Goal: Task Accomplishment & Management: Use online tool/utility

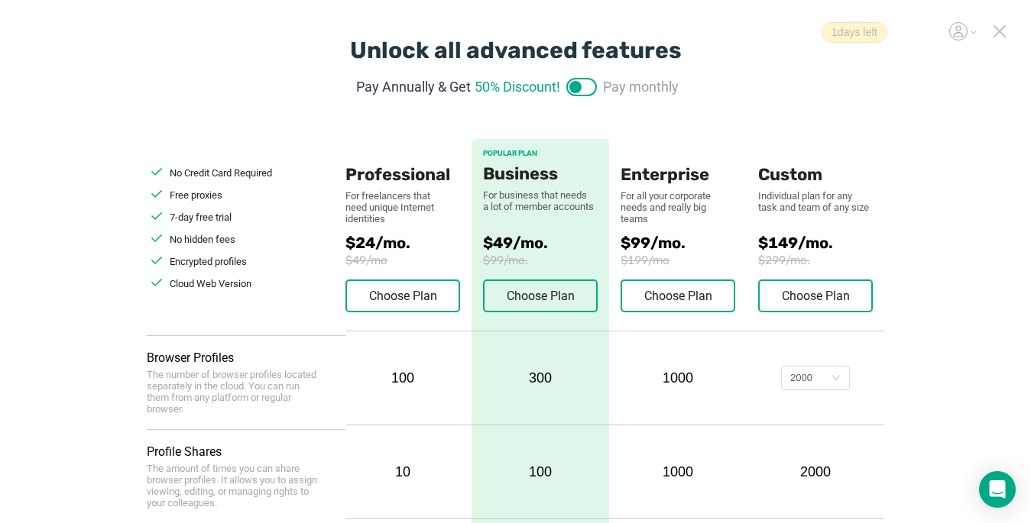
click at [1001, 32] on icon at bounding box center [999, 31] width 11 height 11
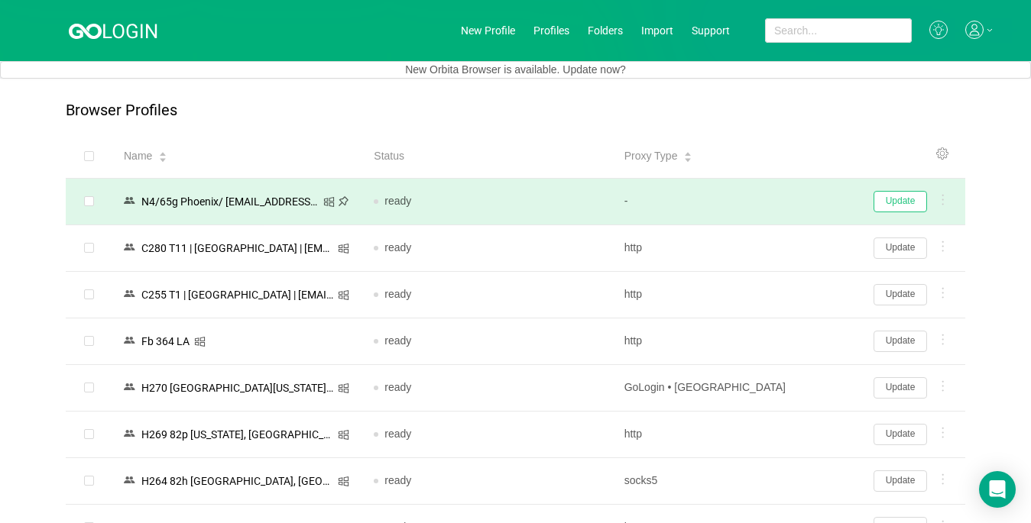
click at [906, 204] on button "Update" at bounding box center [899, 201] width 53 height 21
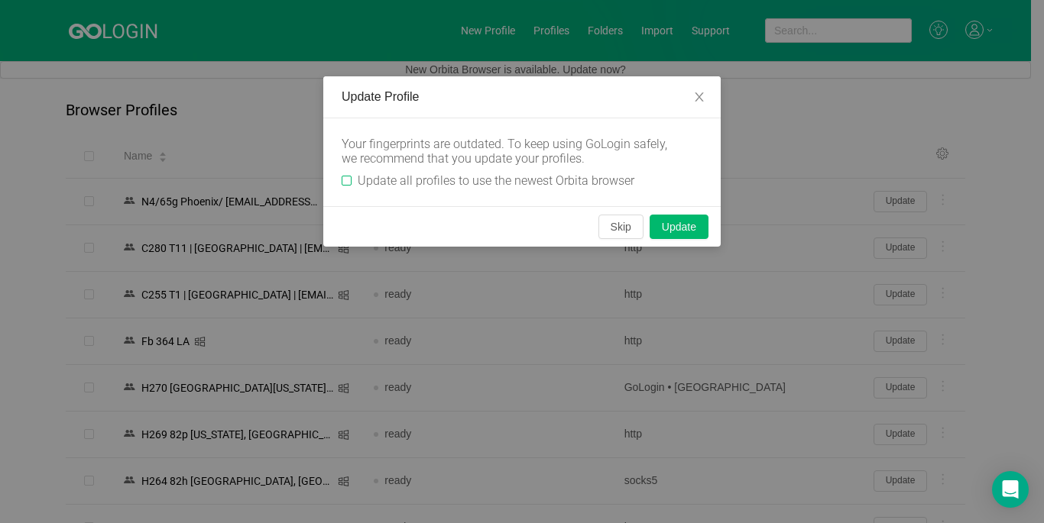
click at [348, 180] on input "Update all profiles to use the newest Orbita browser" at bounding box center [347, 181] width 10 height 10
checkbox input "true"
click at [617, 225] on button "Skip" at bounding box center [620, 227] width 45 height 24
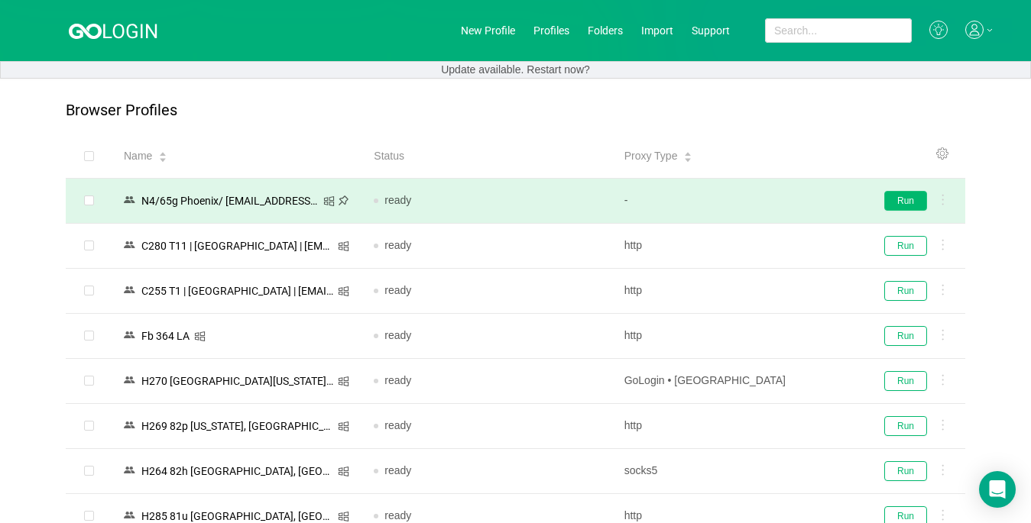
click at [904, 199] on button "Run" at bounding box center [905, 201] width 43 height 20
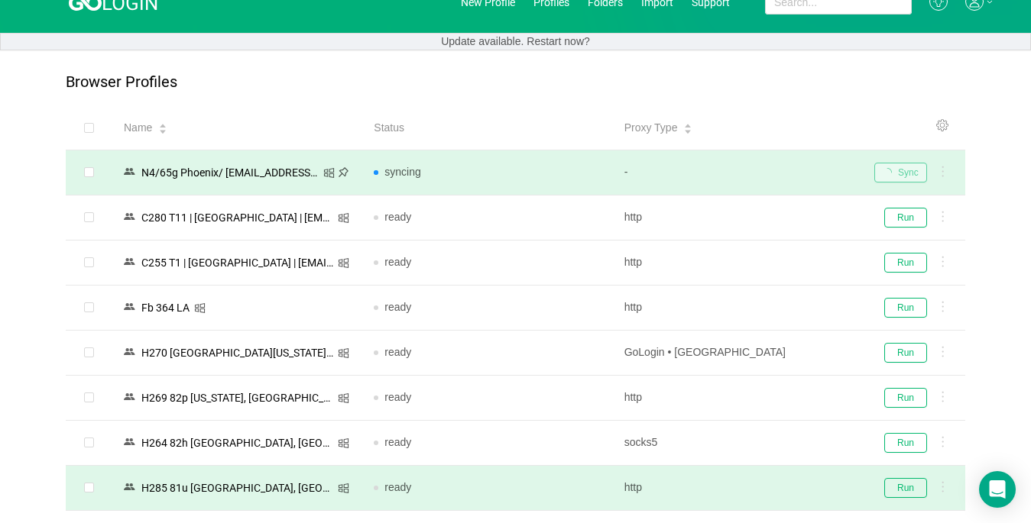
scroll to position [229, 0]
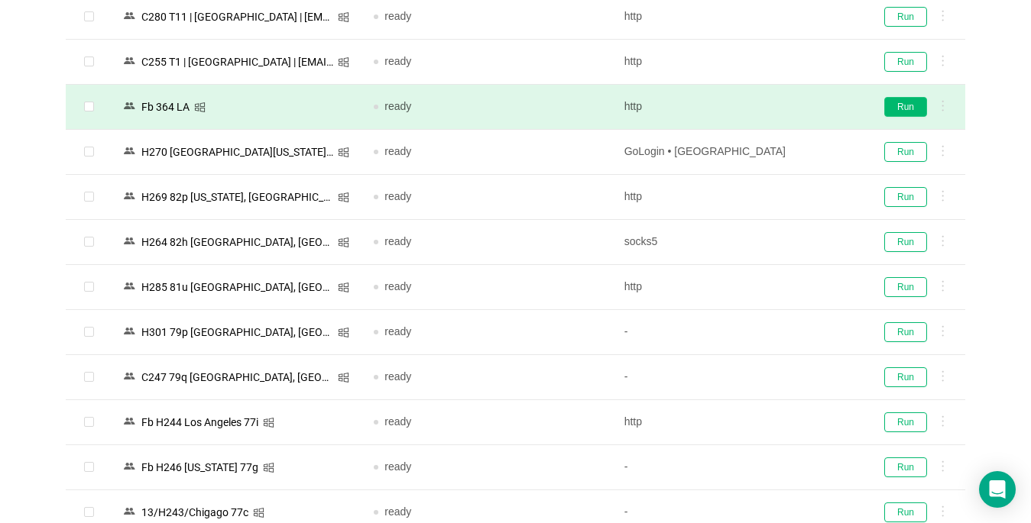
click at [894, 105] on button "Run" at bounding box center [905, 107] width 43 height 20
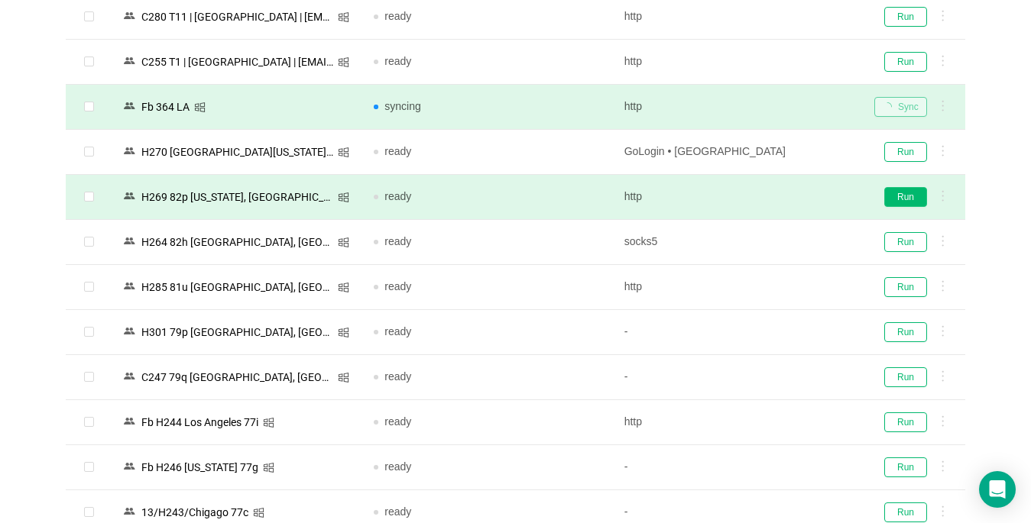
click at [906, 193] on button "Run" at bounding box center [905, 197] width 43 height 20
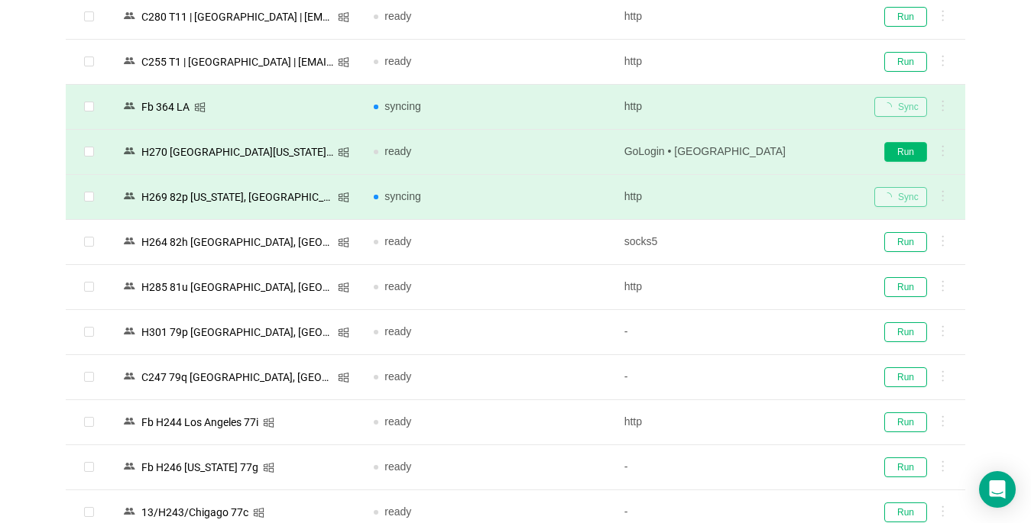
click at [907, 154] on button "Run" at bounding box center [905, 152] width 43 height 20
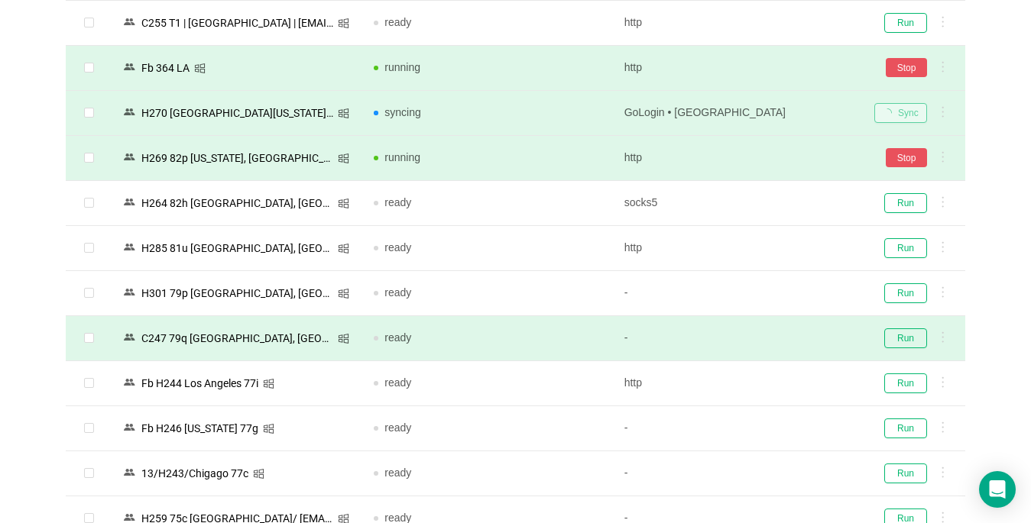
scroll to position [382, 0]
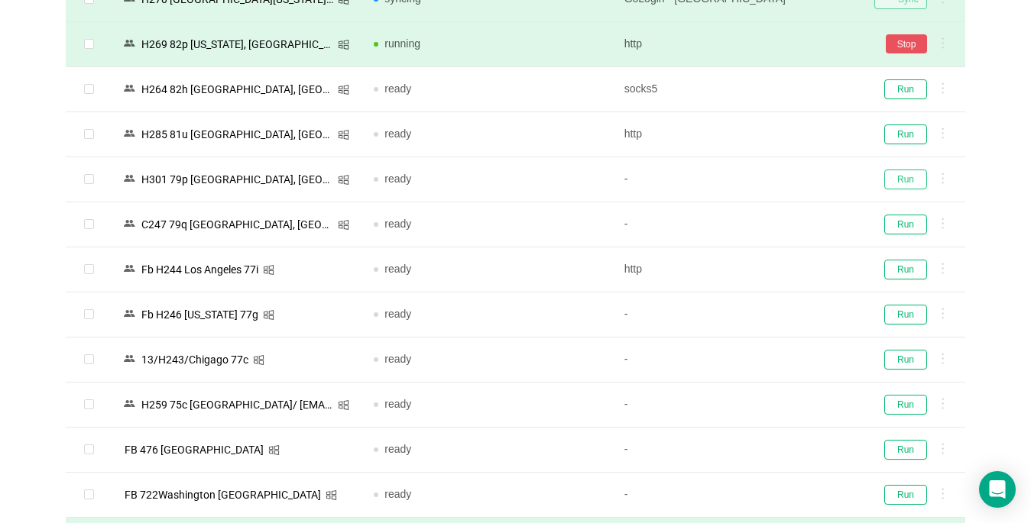
drag, startPoint x: 914, startPoint y: 178, endPoint x: 347, endPoint y: 517, distance: 660.7
click at [912, 179] on button "Run" at bounding box center [905, 180] width 43 height 20
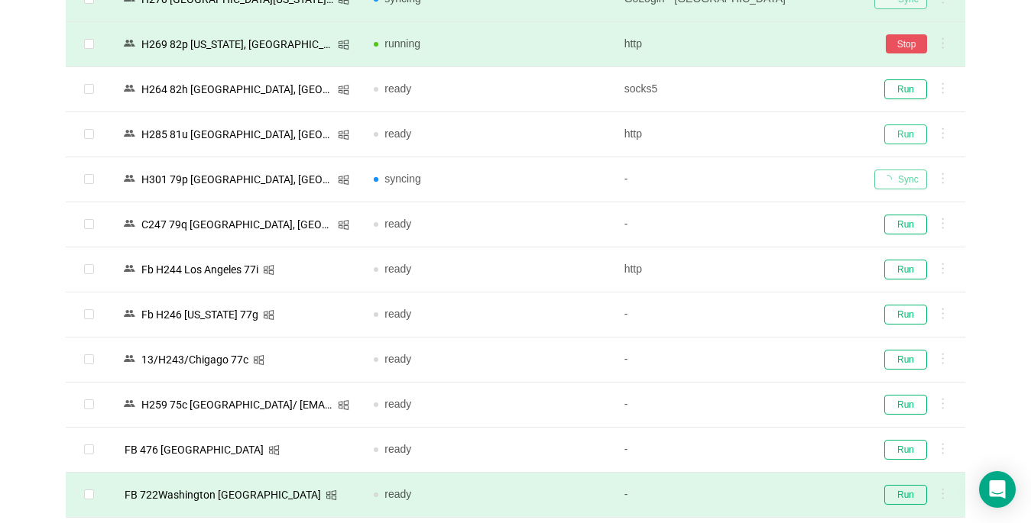
click at [902, 134] on button "Run" at bounding box center [905, 135] width 43 height 20
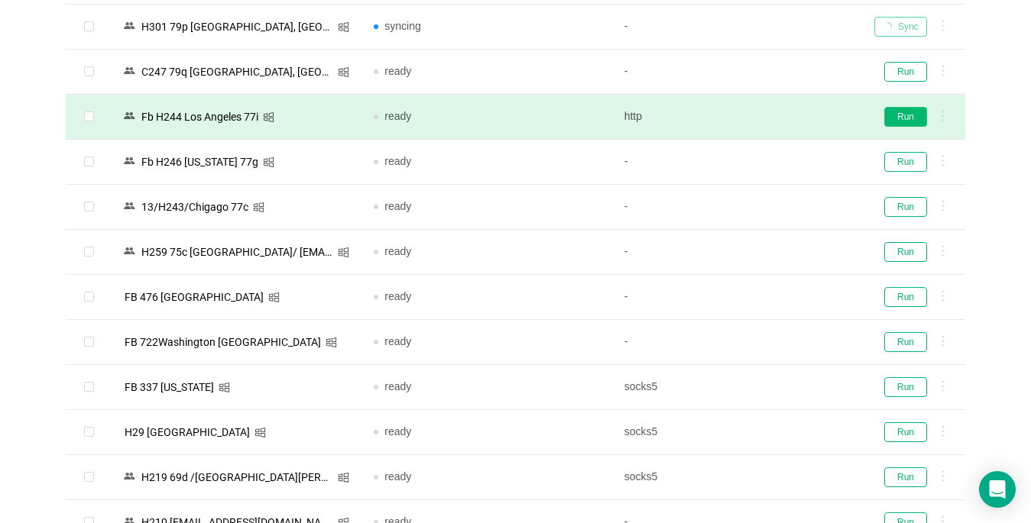
click at [903, 118] on button "Run" at bounding box center [905, 117] width 43 height 20
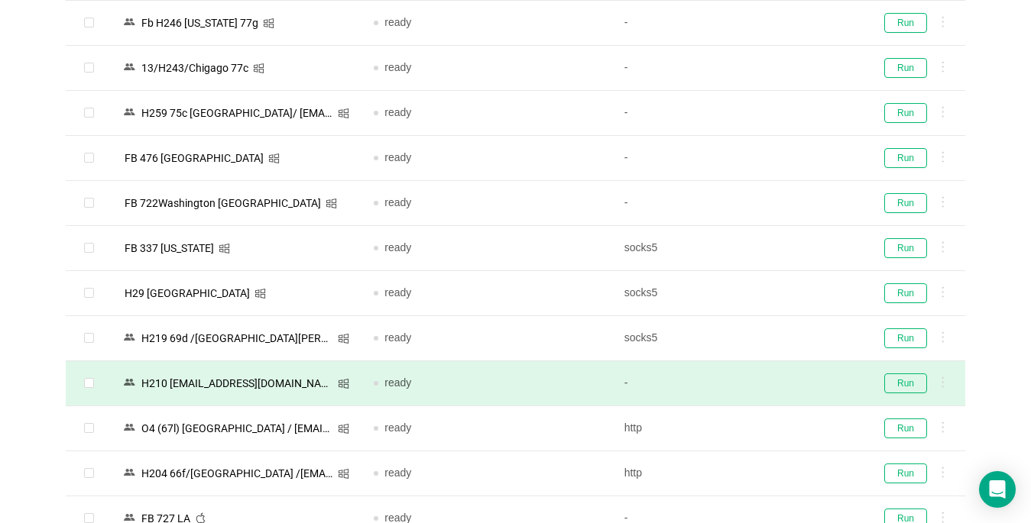
scroll to position [688, 0]
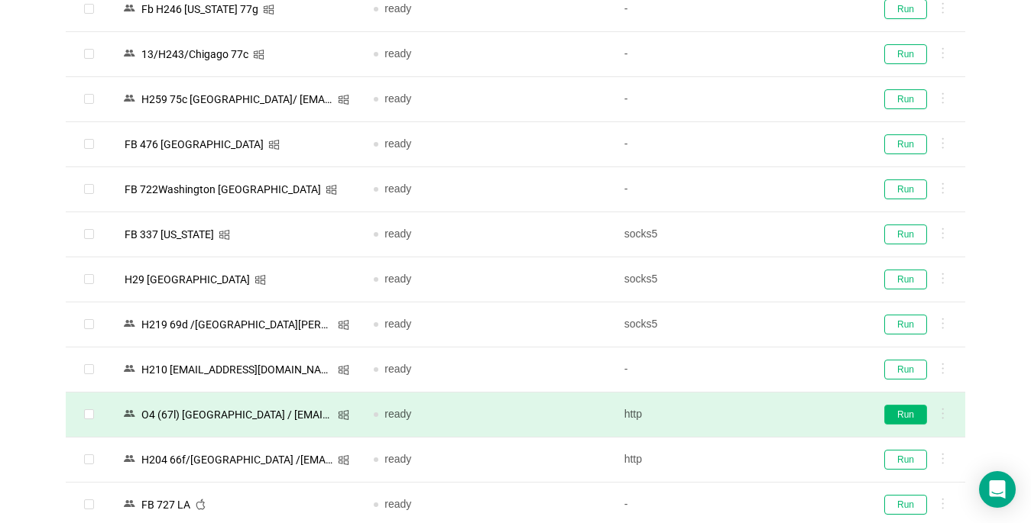
click at [896, 414] on button "Run" at bounding box center [905, 415] width 43 height 20
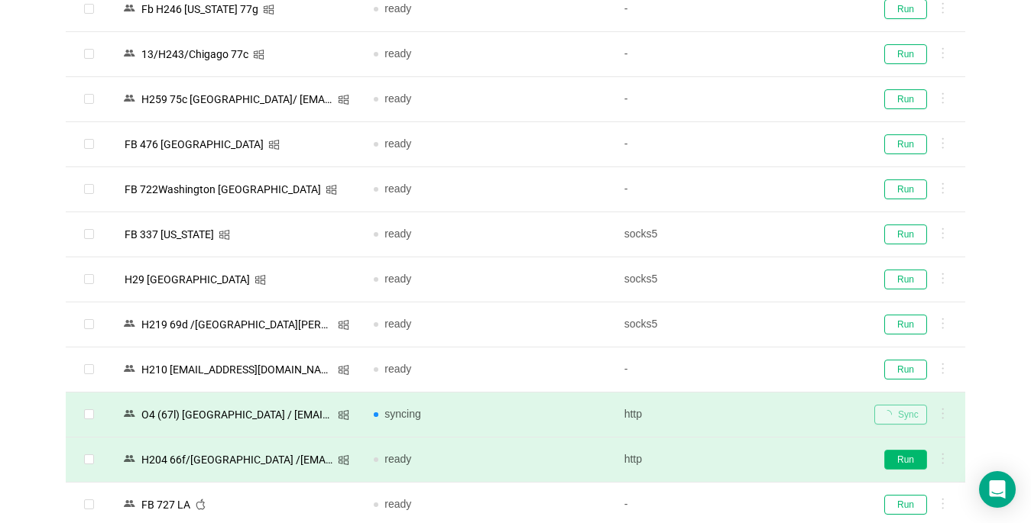
click at [896, 464] on button "Run" at bounding box center [905, 460] width 43 height 20
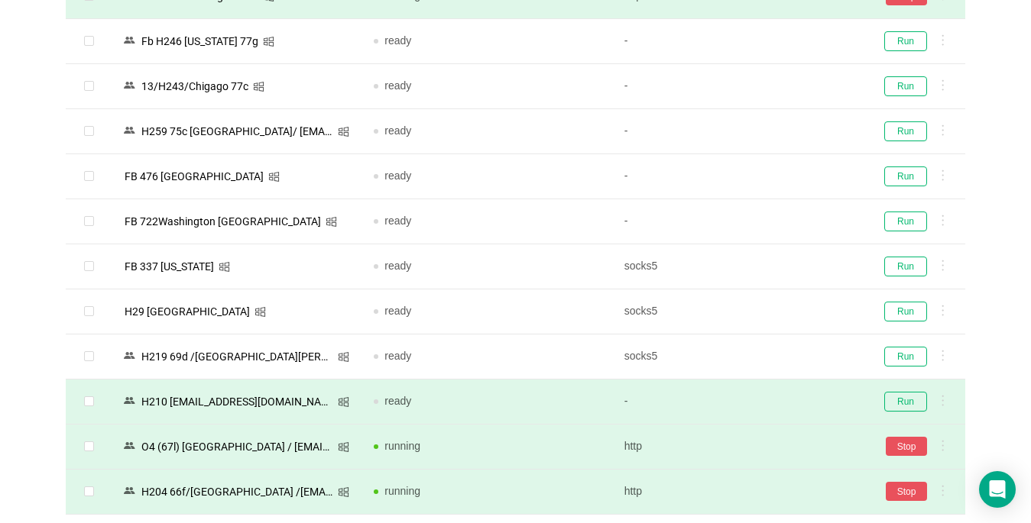
scroll to position [764, 0]
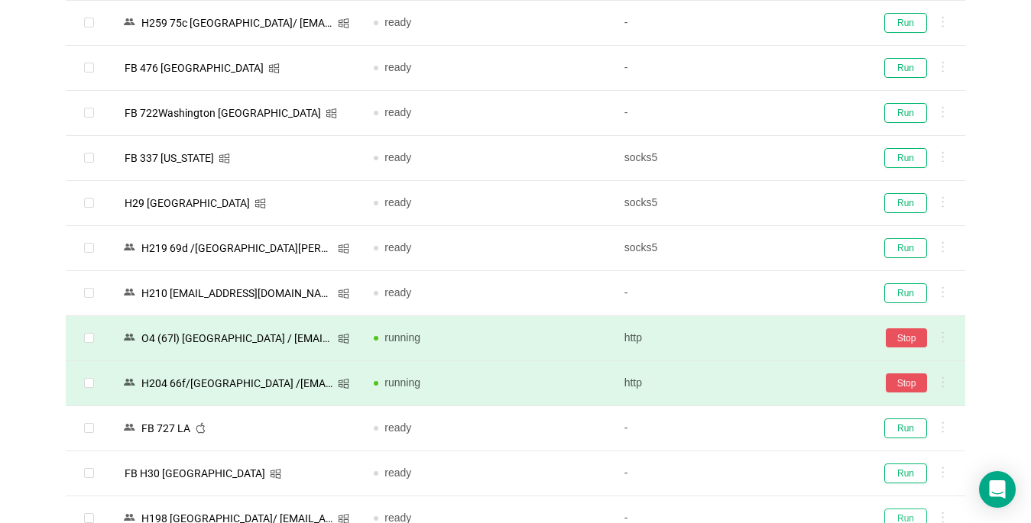
click at [890, 509] on button "Run" at bounding box center [905, 519] width 43 height 20
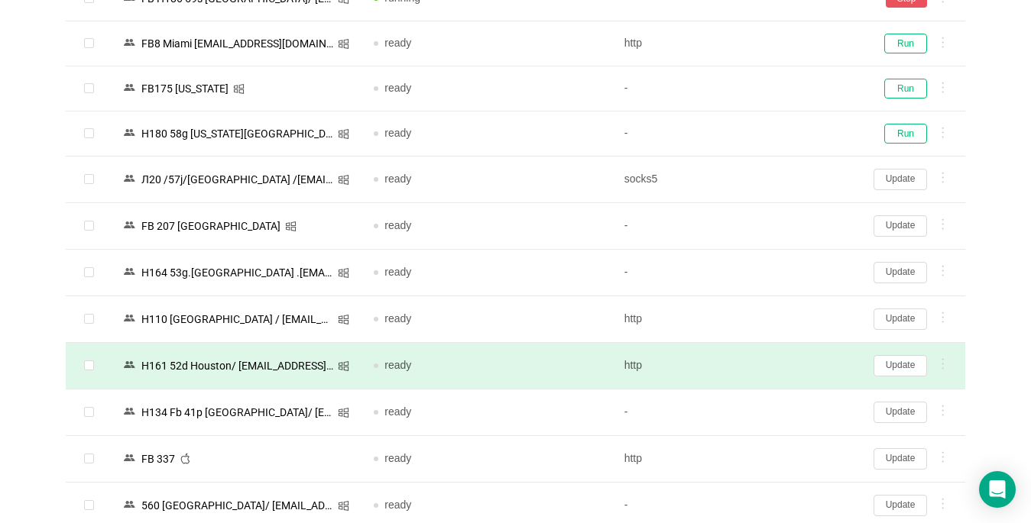
scroll to position [1375, 0]
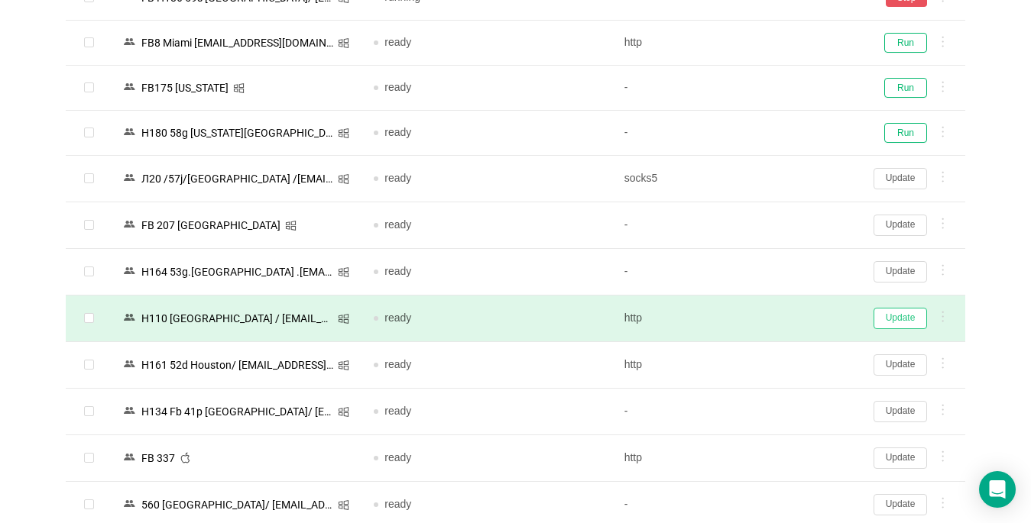
click at [900, 316] on button "Update" at bounding box center [899, 318] width 53 height 21
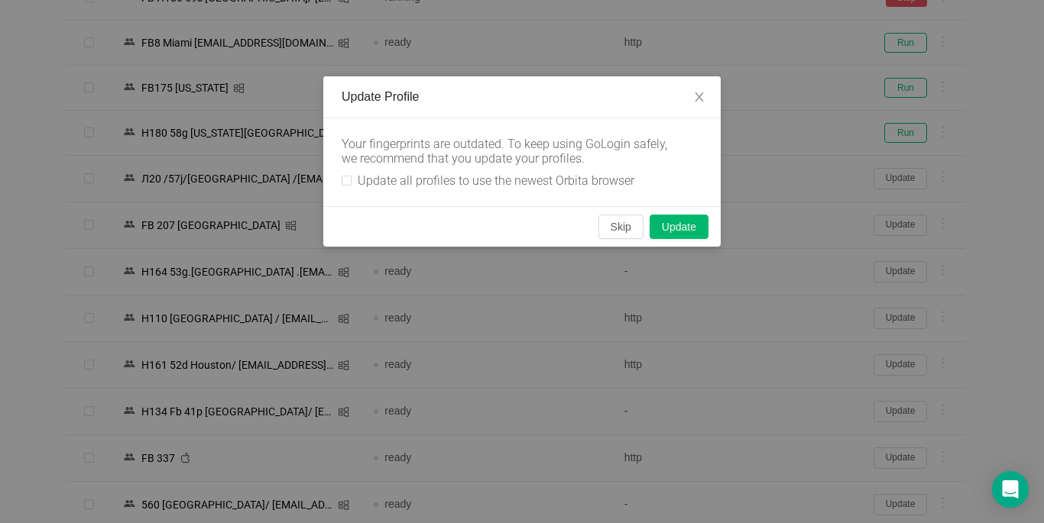
click at [341, 173] on div "Your fingerprints are outdated. To keep using GoLogin safely, we recommend that…" at bounding box center [521, 162] width 397 height 88
click at [343, 177] on input "Update all profiles to use the newest Orbita browser" at bounding box center [347, 181] width 10 height 10
checkbox input "true"
click at [623, 229] on button "Skip" at bounding box center [620, 227] width 45 height 24
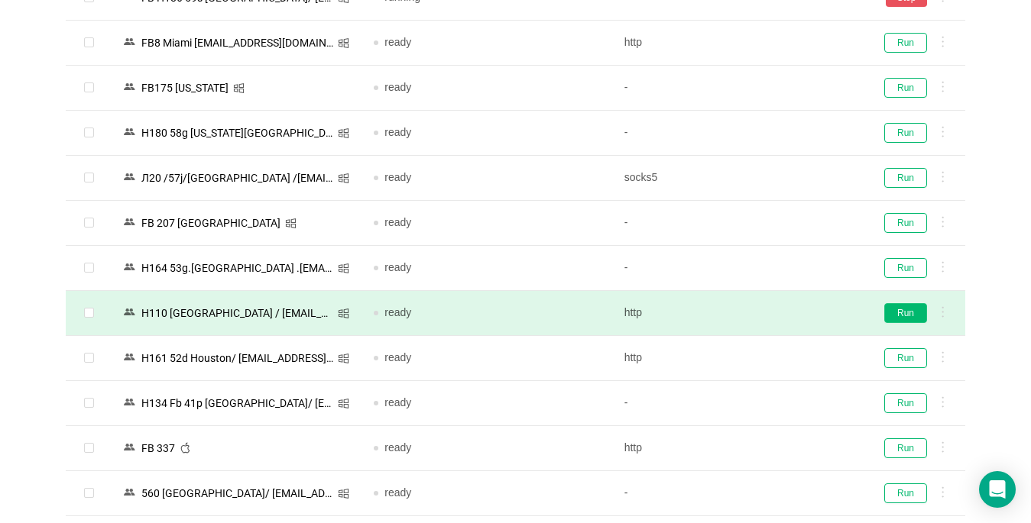
click at [897, 319] on button "Run" at bounding box center [905, 313] width 43 height 20
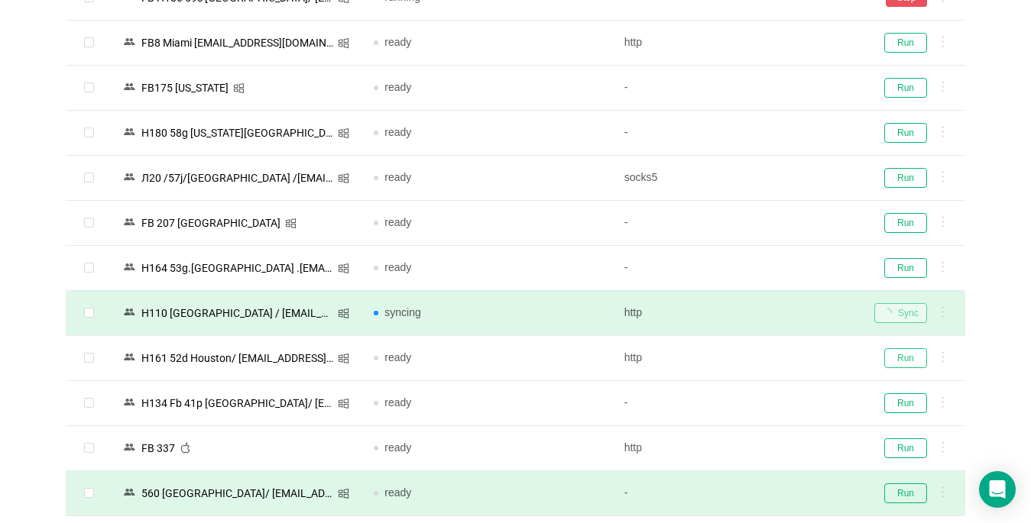
click at [906, 348] on button "Run" at bounding box center [905, 358] width 43 height 20
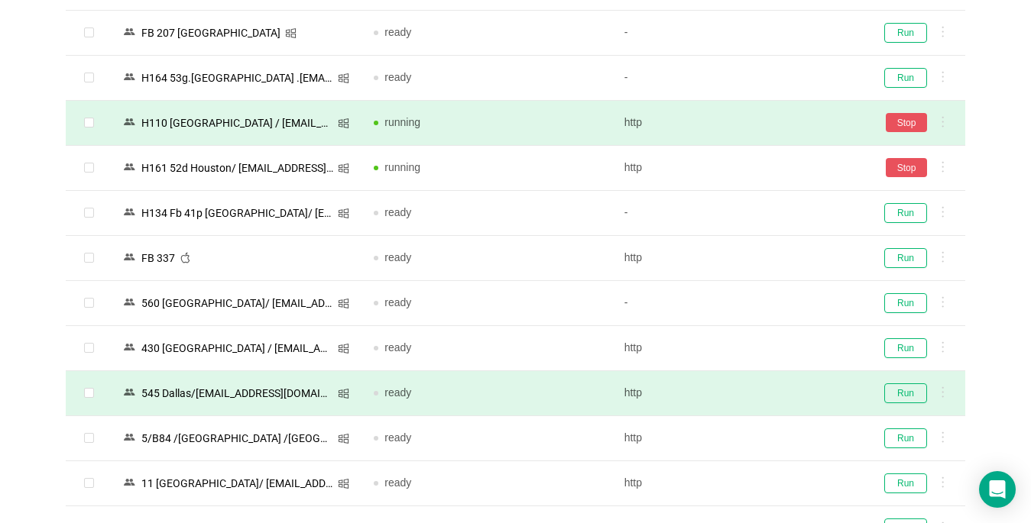
scroll to position [1605, 0]
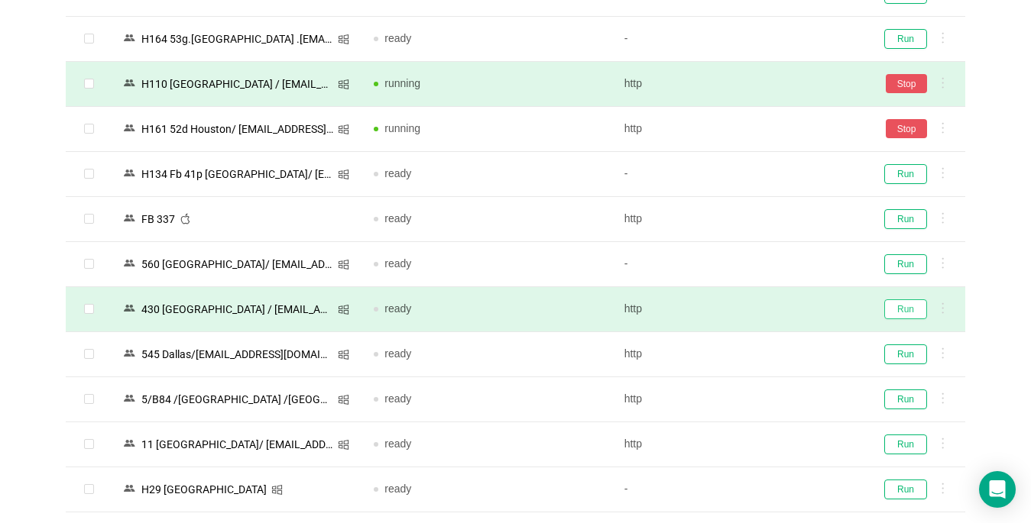
drag, startPoint x: 912, startPoint y: 306, endPoint x: 896, endPoint y: 313, distance: 17.2
click at [910, 308] on button "Run" at bounding box center [905, 310] width 43 height 20
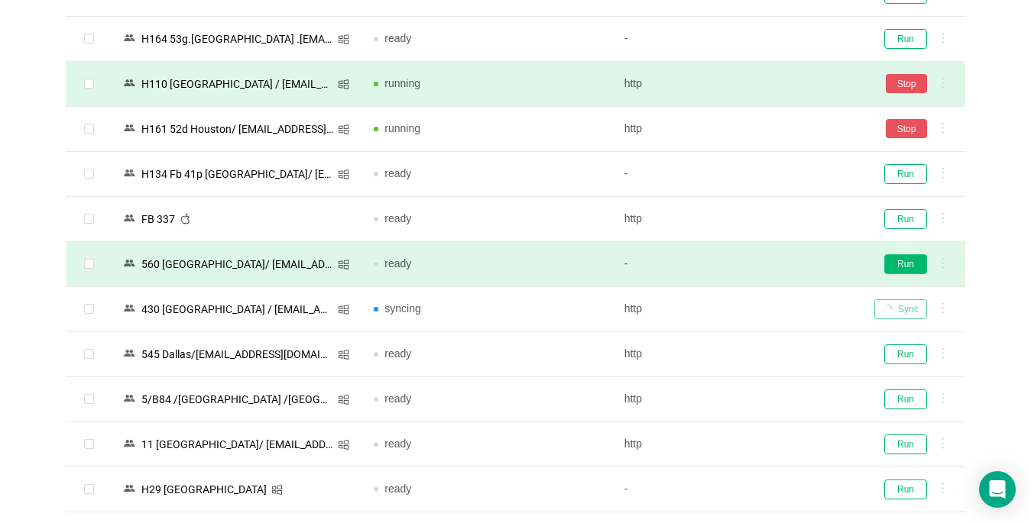
click at [905, 261] on button "Run" at bounding box center [905, 264] width 43 height 20
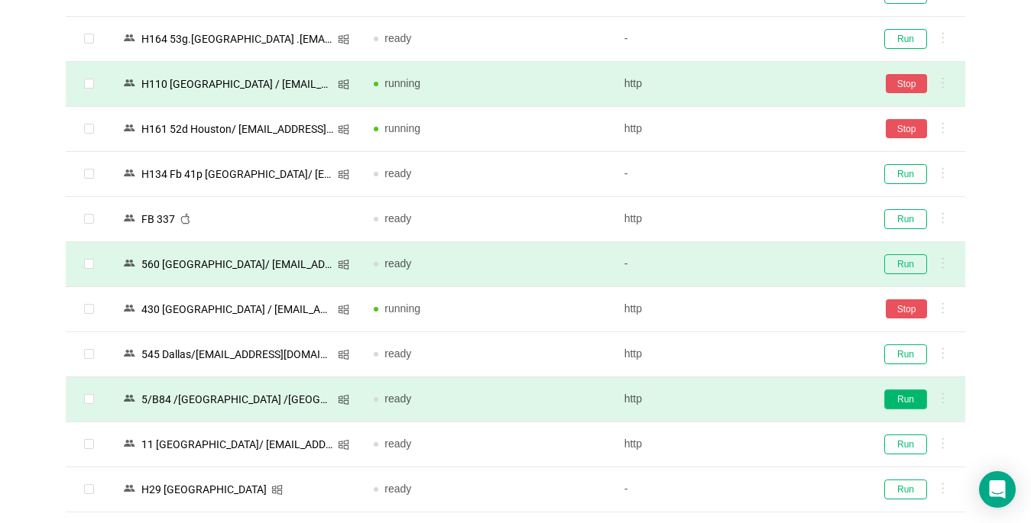
click at [899, 400] on button "Run" at bounding box center [905, 400] width 43 height 20
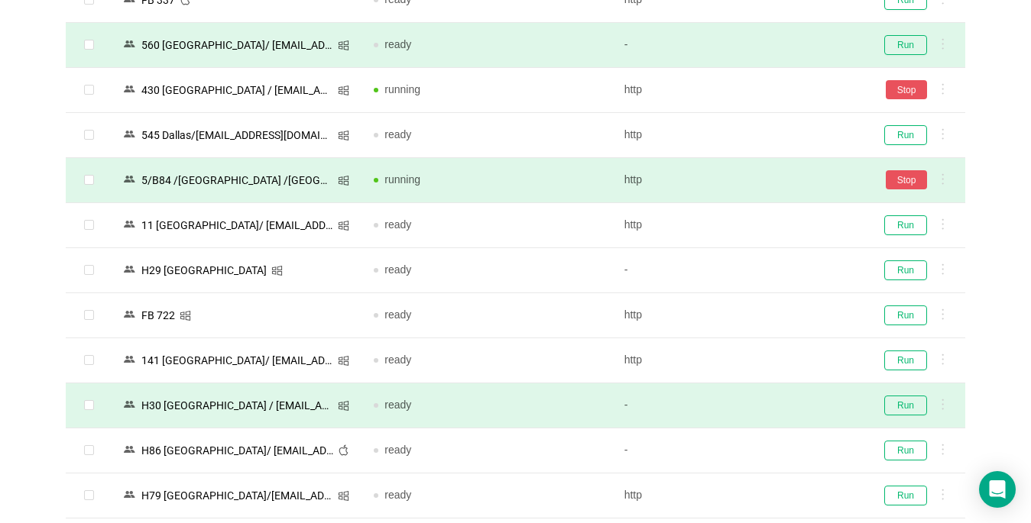
scroll to position [1987, 0]
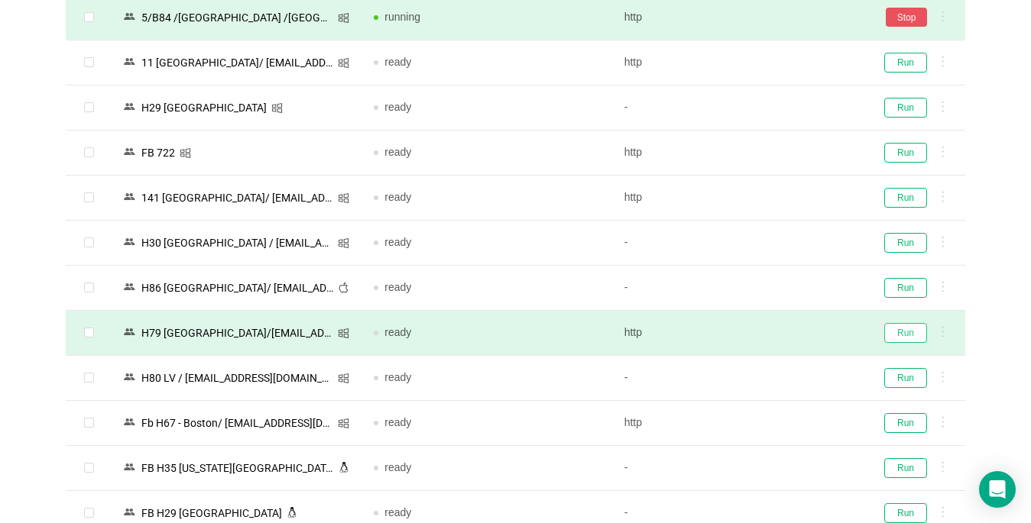
click at [897, 329] on button "Run" at bounding box center [905, 333] width 43 height 20
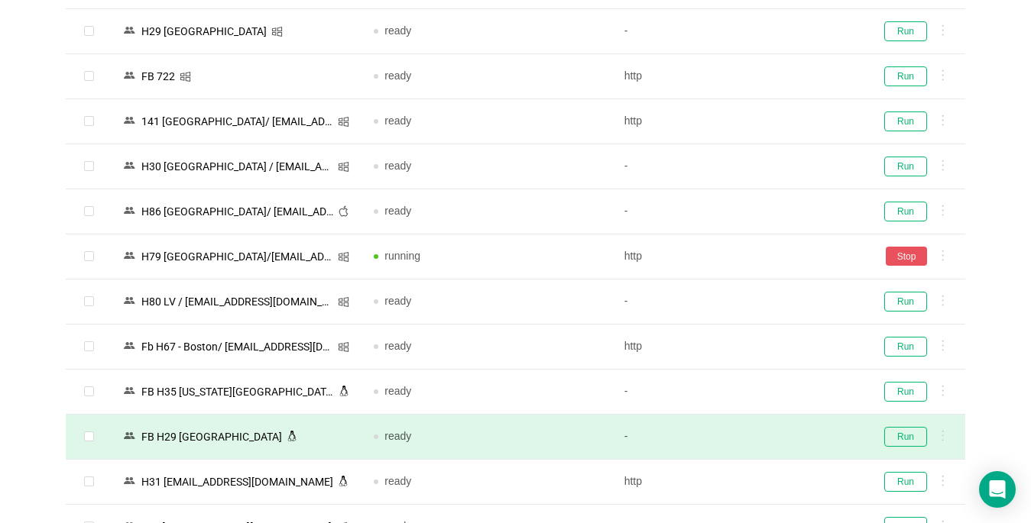
scroll to position [2216, 0]
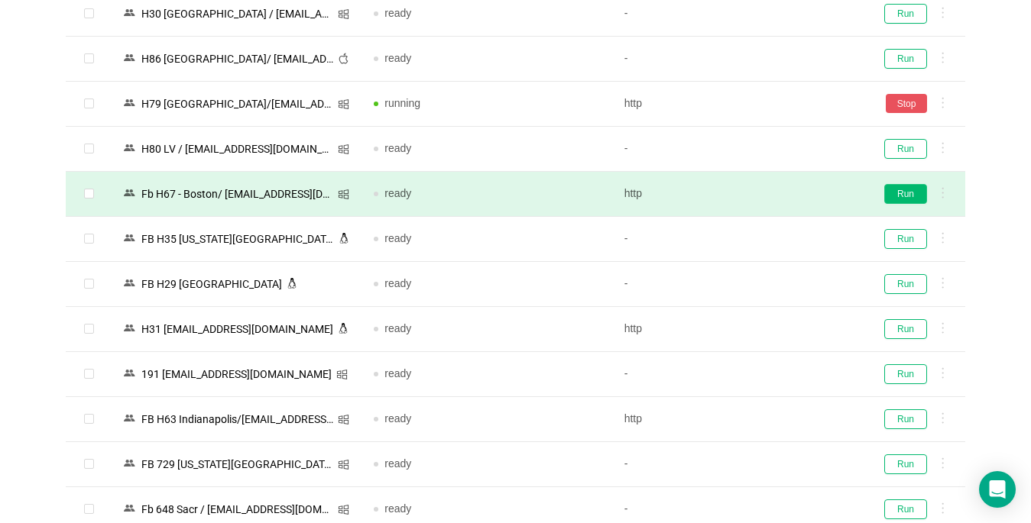
click at [899, 193] on button "Run" at bounding box center [905, 194] width 43 height 20
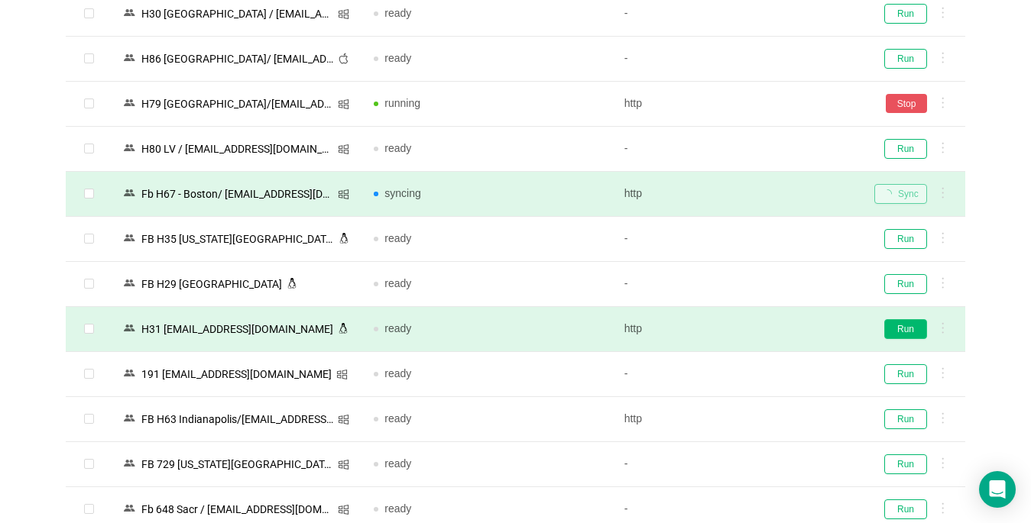
click at [912, 333] on button "Run" at bounding box center [905, 329] width 43 height 20
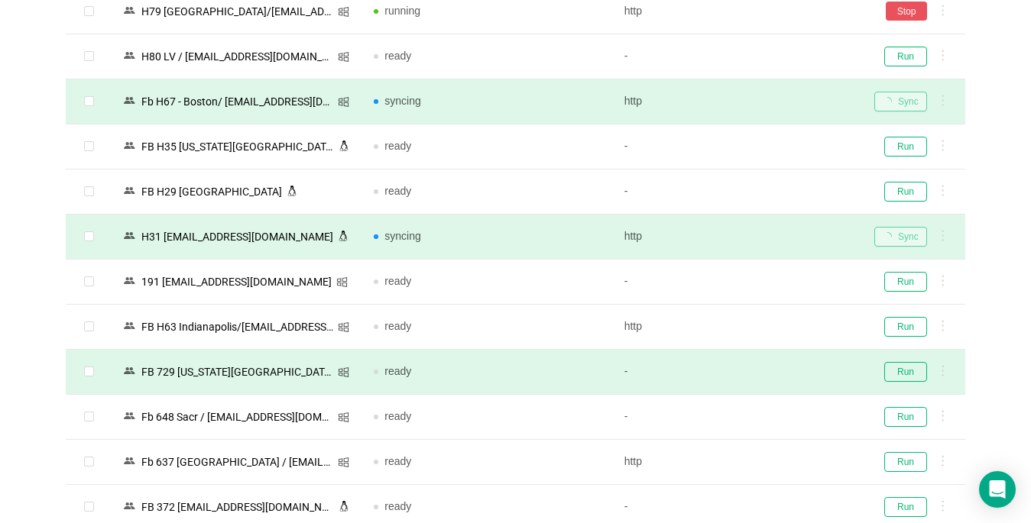
scroll to position [2369, 0]
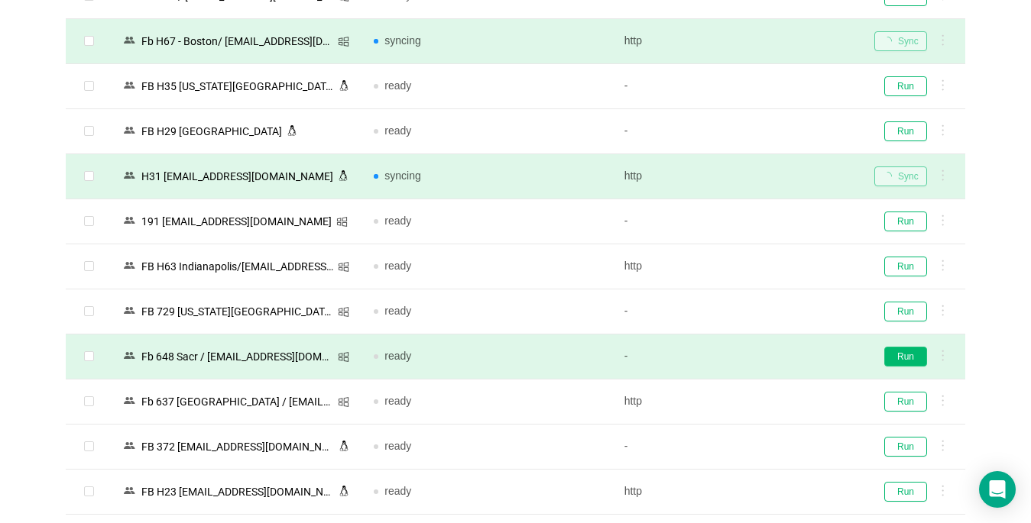
click at [907, 359] on button "Run" at bounding box center [905, 357] width 43 height 20
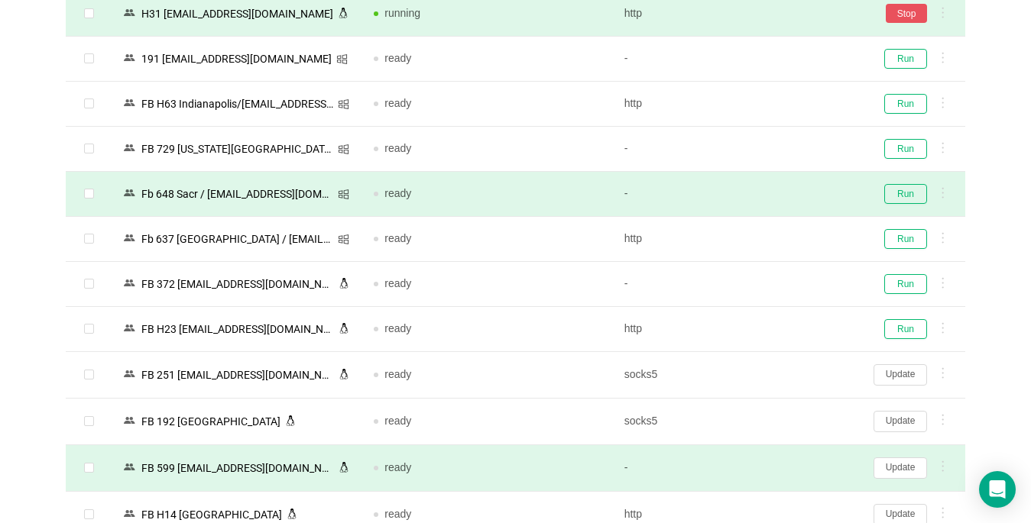
scroll to position [2598, 0]
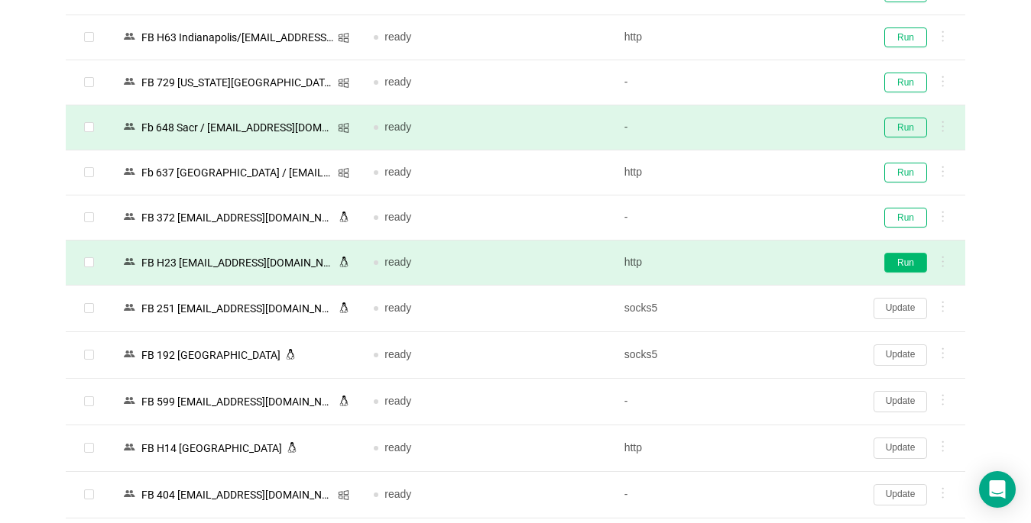
click at [902, 260] on button "Run" at bounding box center [905, 263] width 43 height 20
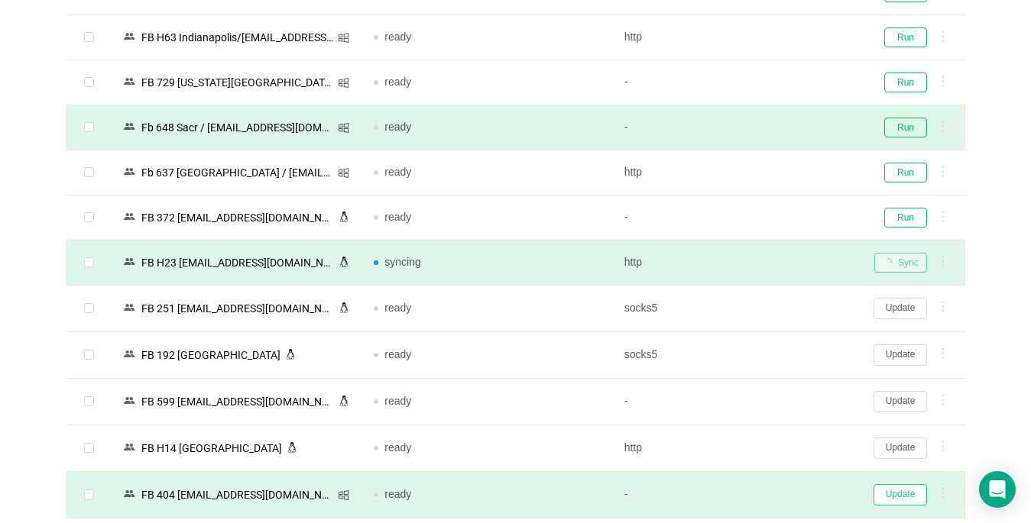
click at [900, 494] on button "Update" at bounding box center [899, 494] width 53 height 21
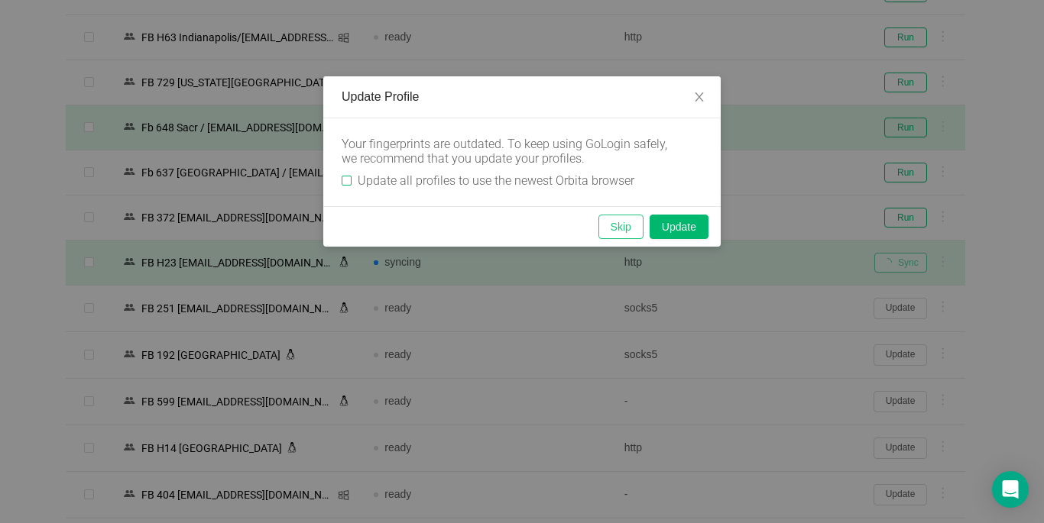
click at [346, 178] on input "Update all profiles to use the newest Orbita browser" at bounding box center [347, 181] width 10 height 10
checkbox input "true"
click at [611, 232] on button "Skip" at bounding box center [620, 227] width 45 height 24
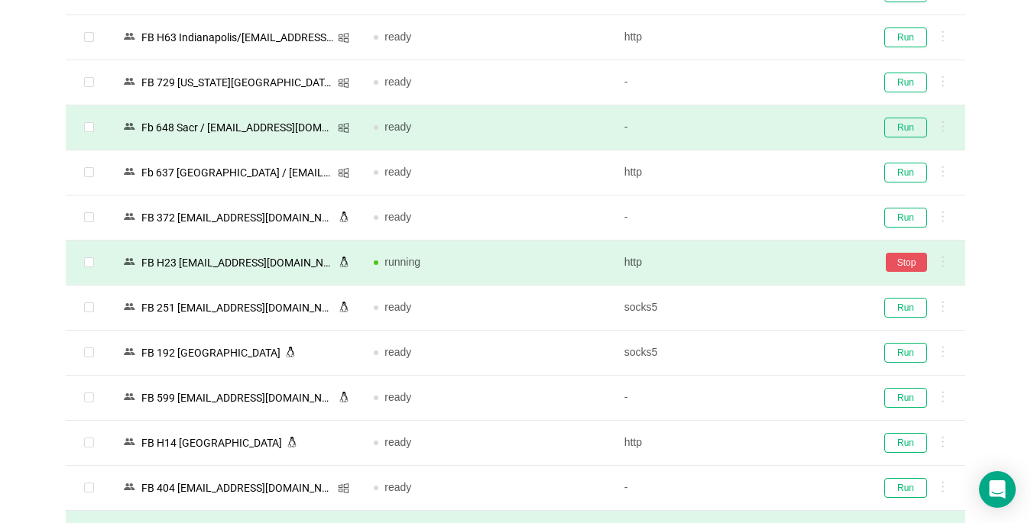
scroll to position [2827, 0]
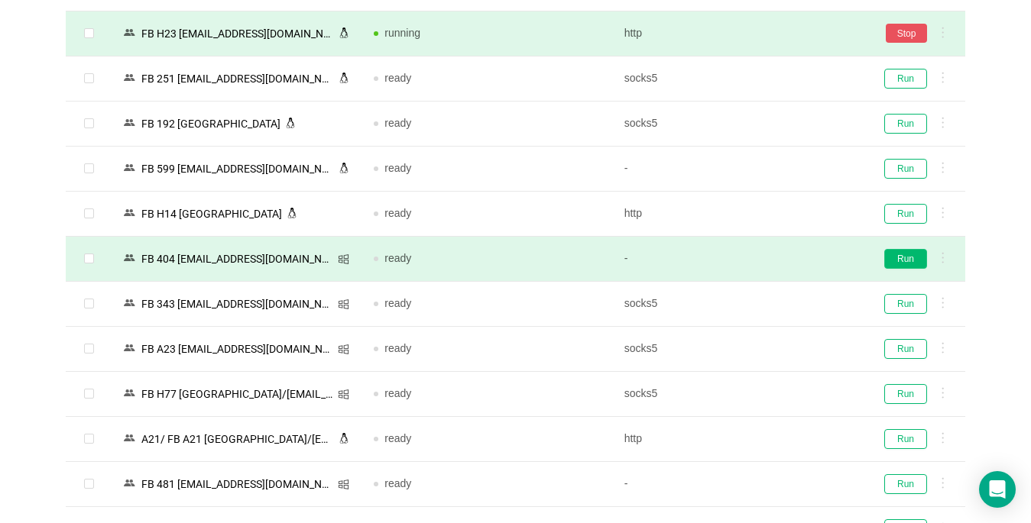
click at [896, 264] on button "Run" at bounding box center [905, 259] width 43 height 20
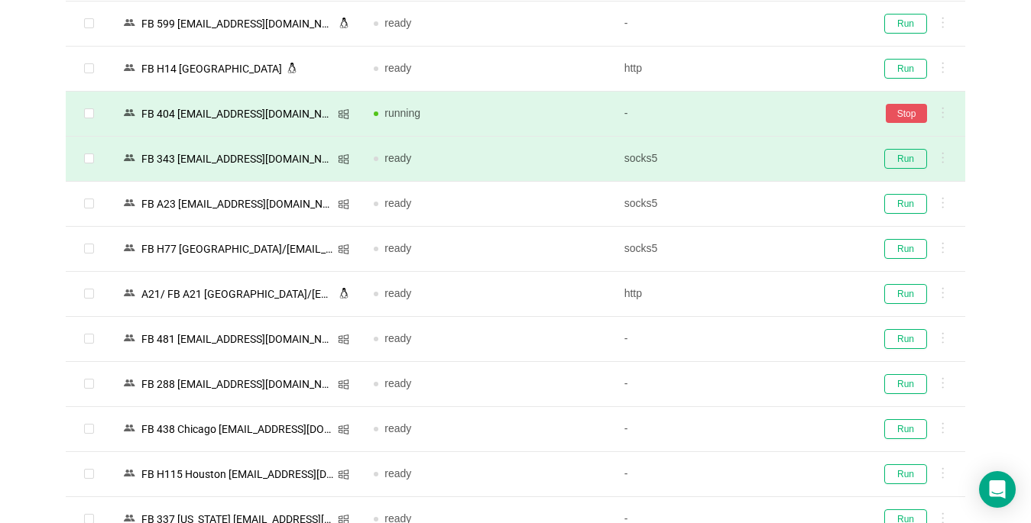
scroll to position [2980, 0]
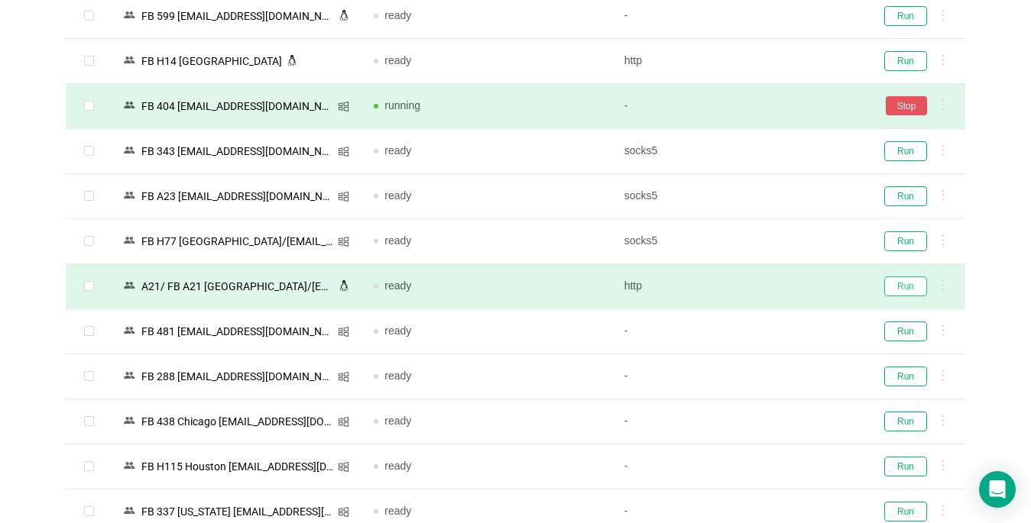
drag, startPoint x: 924, startPoint y: 291, endPoint x: 910, endPoint y: 296, distance: 14.5
click at [923, 292] on button "Run" at bounding box center [905, 287] width 43 height 20
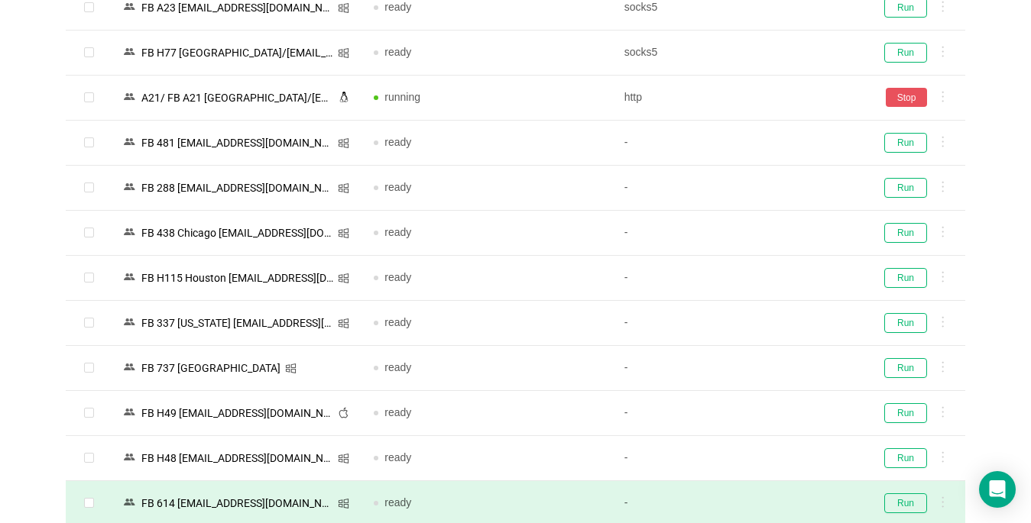
scroll to position [3362, 0]
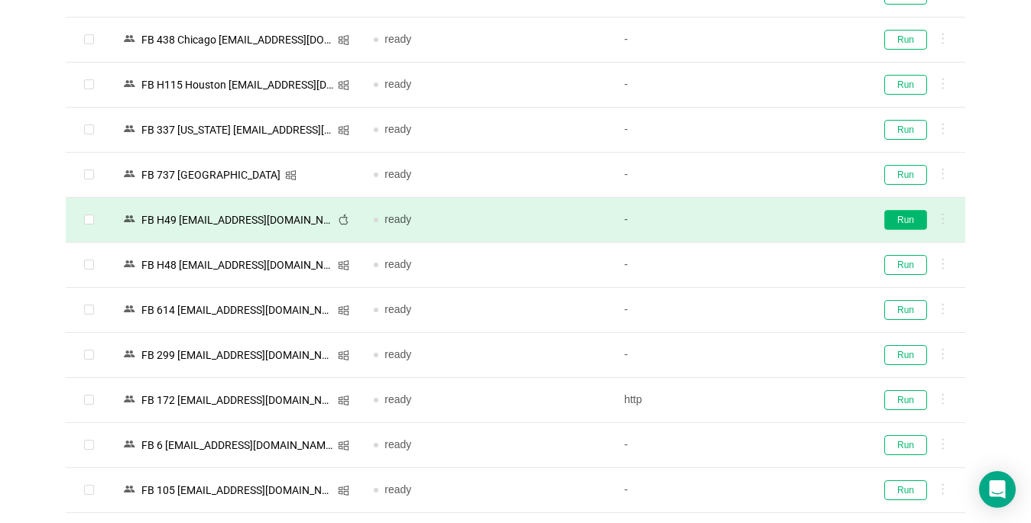
click at [893, 213] on button "Run" at bounding box center [905, 220] width 43 height 20
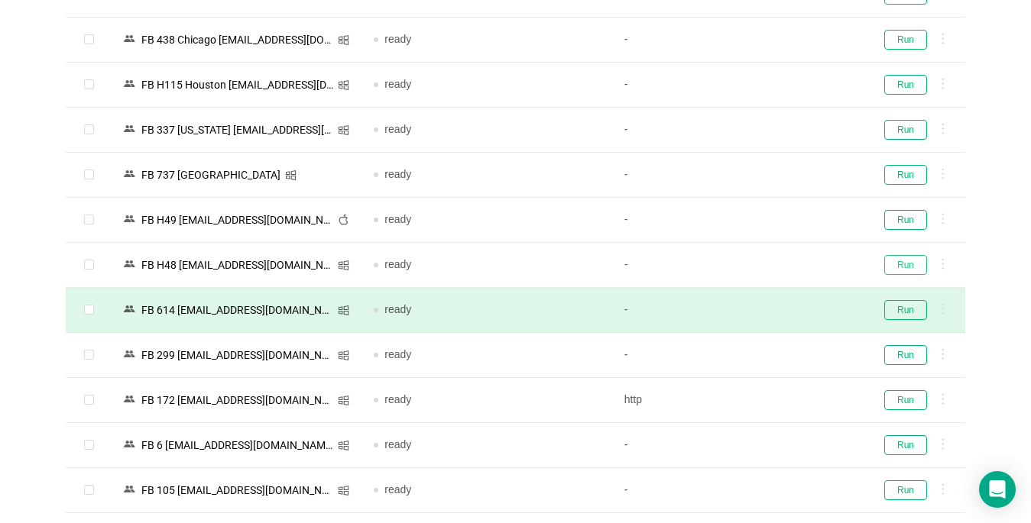
click at [898, 258] on button "Run" at bounding box center [905, 265] width 43 height 20
click at [918, 300] on button "Run" at bounding box center [905, 310] width 43 height 20
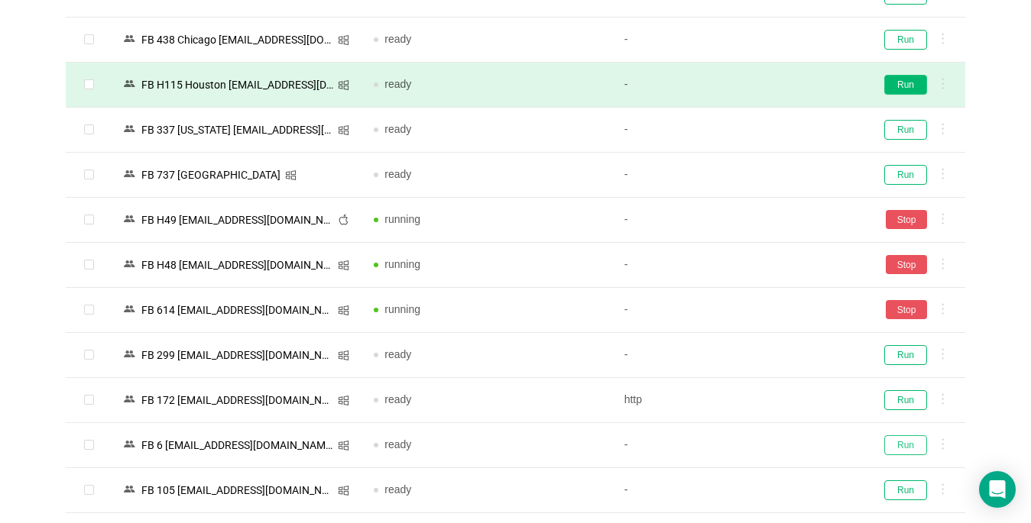
click at [906, 449] on button "Run" at bounding box center [905, 446] width 43 height 20
click at [902, 85] on button "Run" at bounding box center [905, 85] width 43 height 20
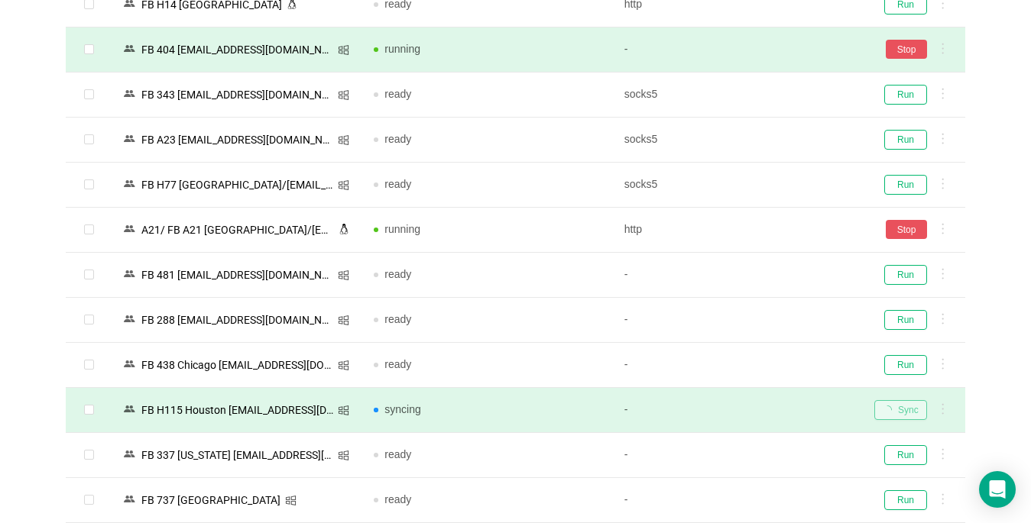
scroll to position [3419, 0]
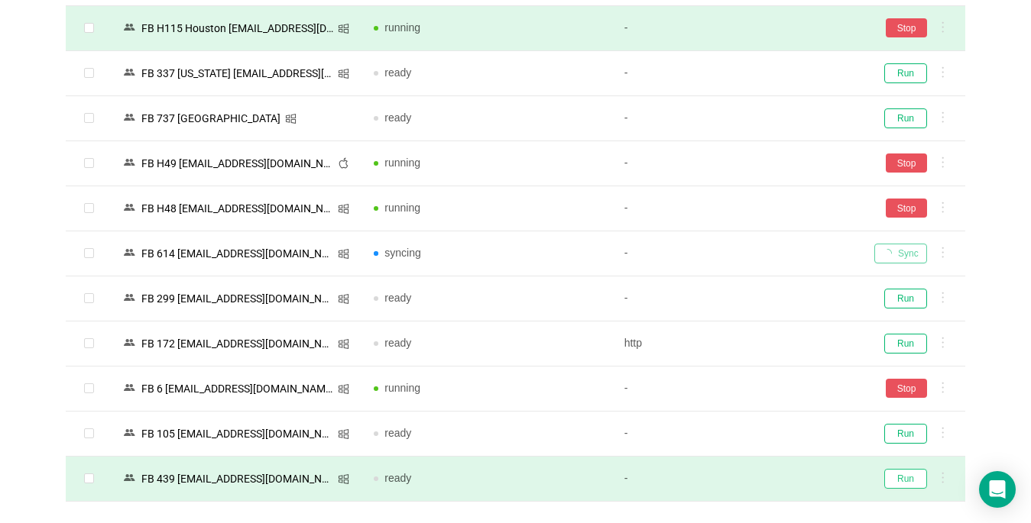
click at [902, 476] on button "Run" at bounding box center [905, 479] width 43 height 20
